Goal: Find specific page/section

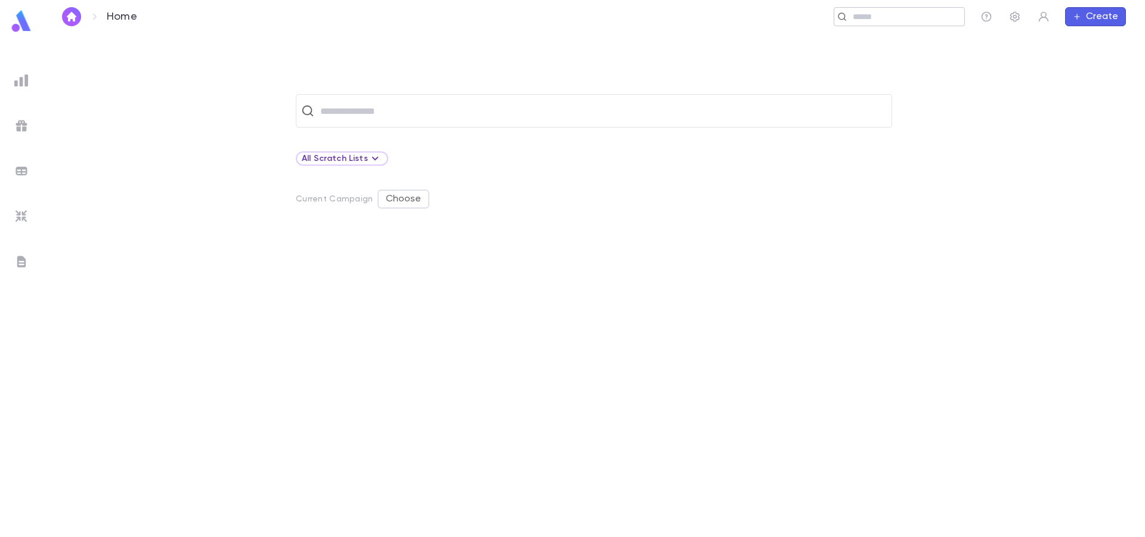
click at [897, 17] on input "text" at bounding box center [904, 16] width 110 height 11
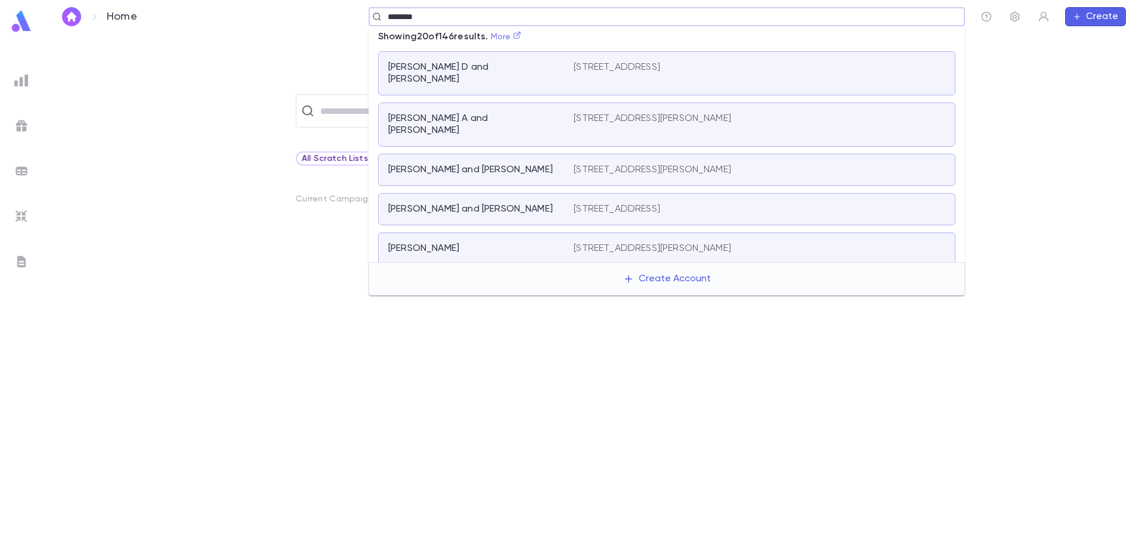
click at [515, 37] on link "More" at bounding box center [506, 37] width 31 height 8
type input "********"
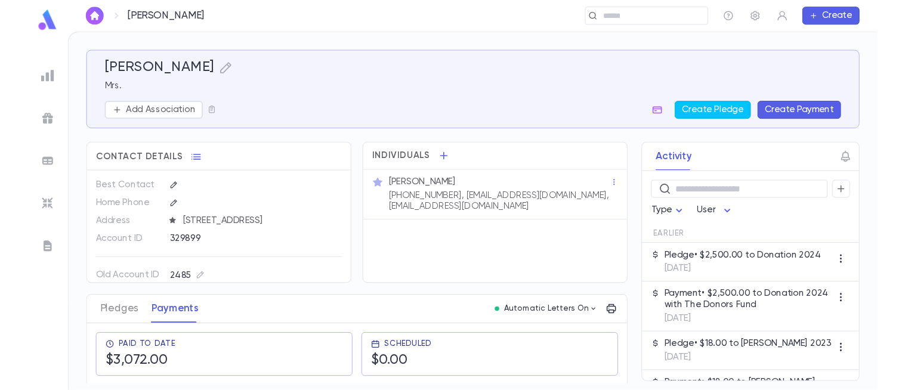
scroll to position [21, 0]
